Goal: Complete application form

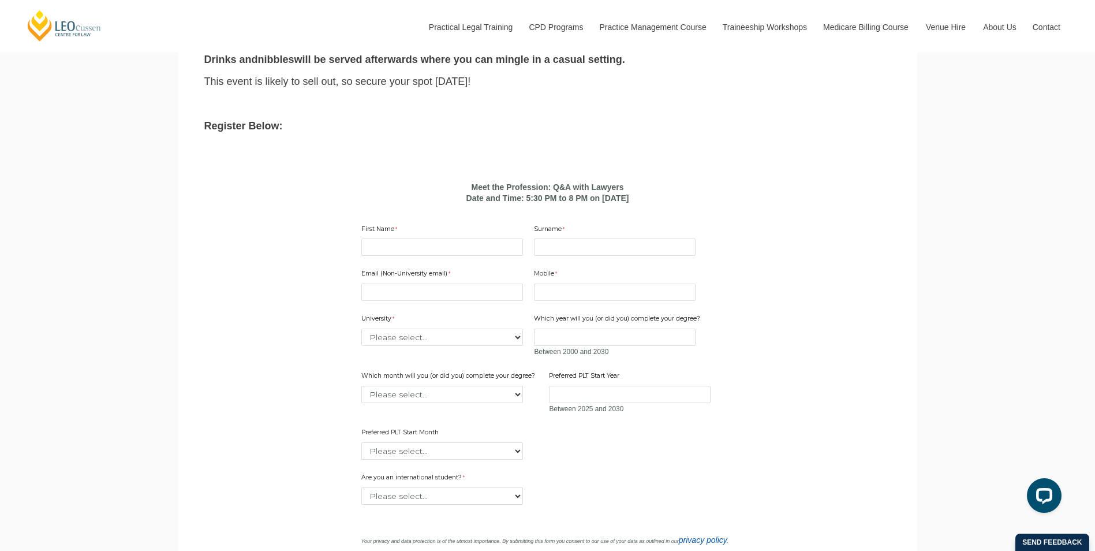
scroll to position [750, 0]
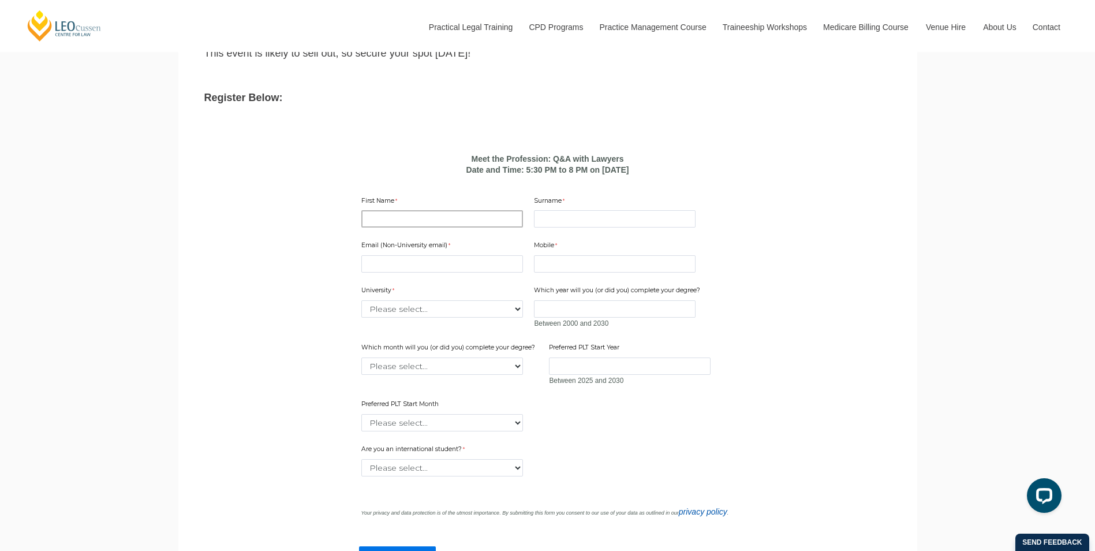
click at [442, 227] on input "First Name" at bounding box center [442, 218] width 162 height 17
type input "[PERSON_NAME]"
type input "Lo"
type input "[EMAIL_ADDRESS][DOMAIN_NAME]"
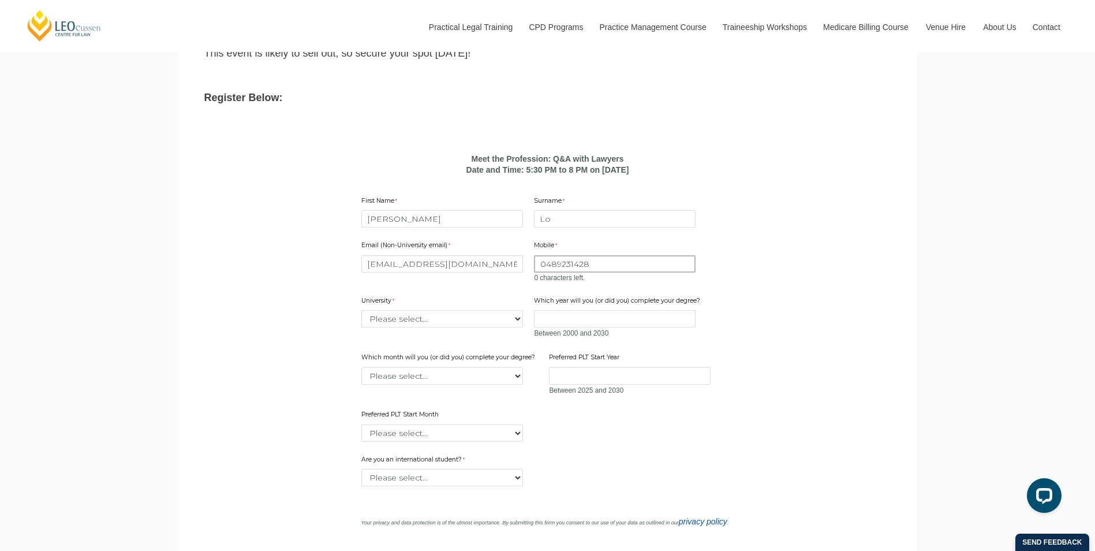
type input "0489231428"
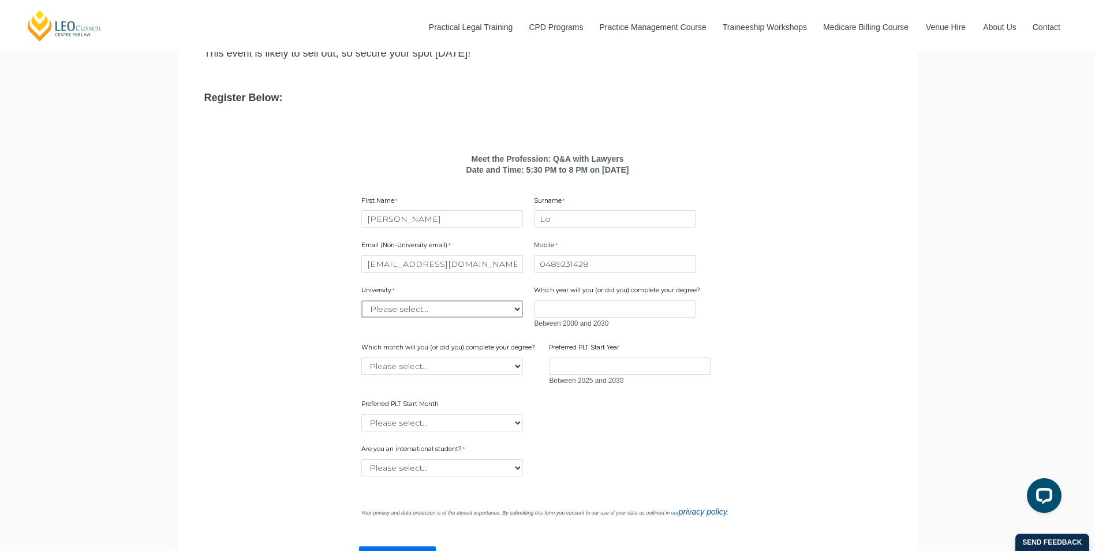
click at [466, 343] on div "Email (Non-University email) [EMAIL_ADDRESS][DOMAIN_NAME] Mobile 0489231428 0 c…" at bounding box center [548, 332] width 382 height 204
select select "tfa_2204"
click at [361, 316] on select "Please select... [GEOGRAPHIC_DATA] [GEOGRAPHIC_DATA] [GEOGRAPHIC_DATA] [GEOGRAP…" at bounding box center [442, 308] width 162 height 17
click at [326, 283] on form "Meet the Profession: Q&A with Lawyers Date and Time: 5:30 PM to 8 PM on [DATE] …" at bounding box center [548, 371] width 444 height 456
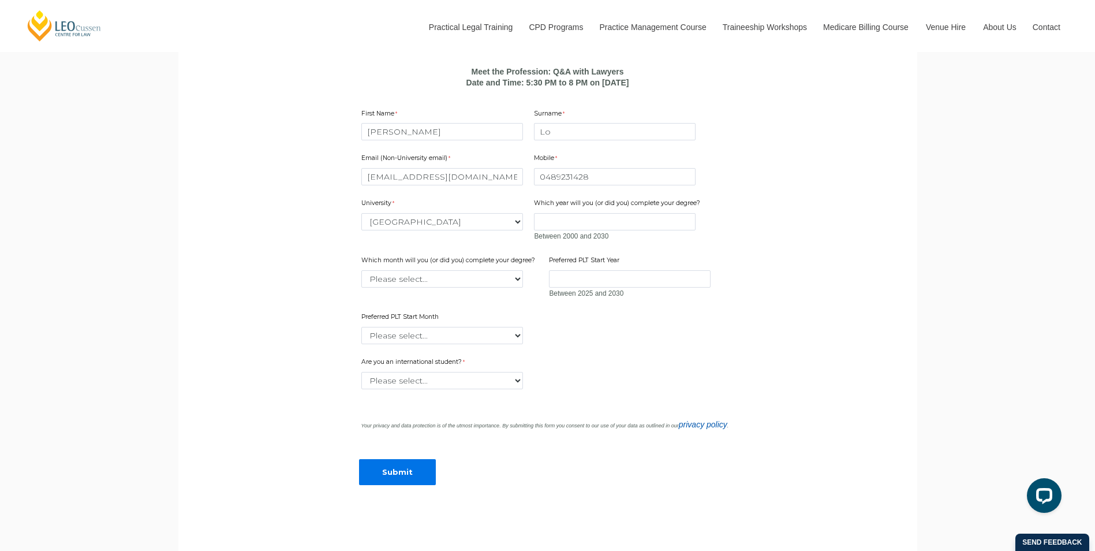
scroll to position [866, 0]
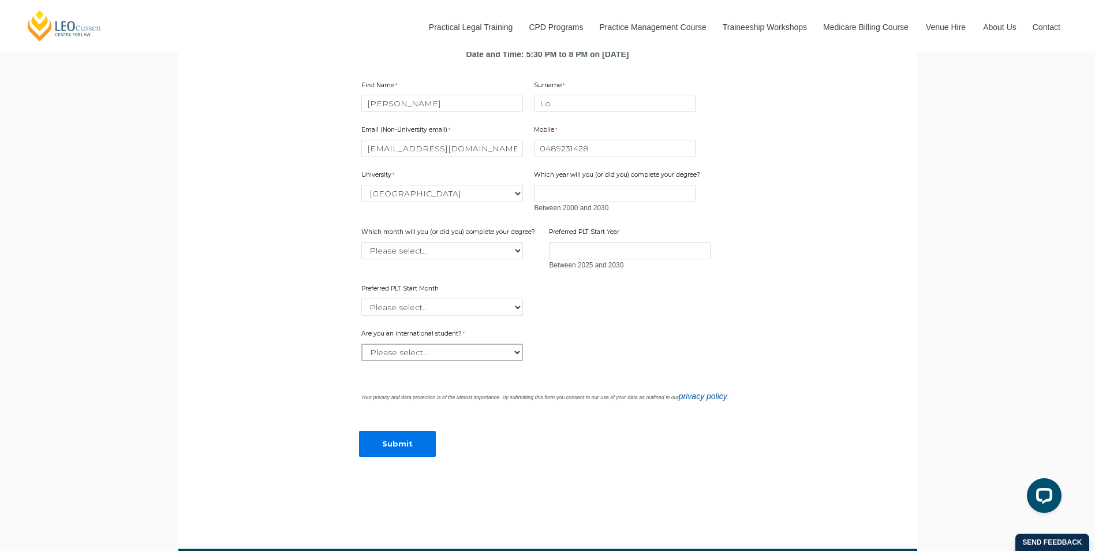
click at [472, 361] on select "Please select... Yes No" at bounding box center [442, 351] width 162 height 17
select select "tfa_59"
click at [361, 359] on select "Please select... Yes No" at bounding box center [442, 351] width 162 height 17
click at [478, 439] on div "Submit" at bounding box center [548, 438] width 382 height 52
click at [420, 454] on input "Submit" at bounding box center [397, 444] width 77 height 26
